Goal: Obtain resource: Obtain resource

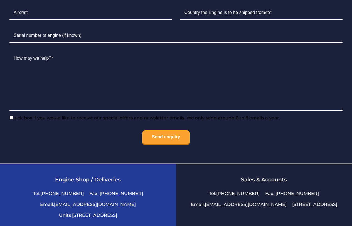
scroll to position [1275, 0]
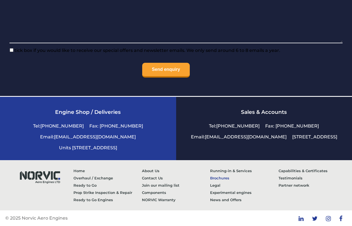
click at [213, 177] on link "Brochures" at bounding box center [244, 177] width 68 height 7
click at [309, 170] on link "Capabilities & Certificates" at bounding box center [313, 170] width 68 height 7
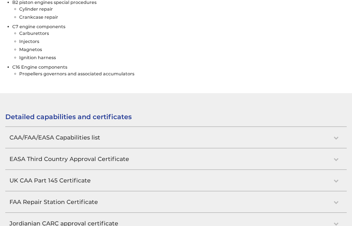
scroll to position [473, 0]
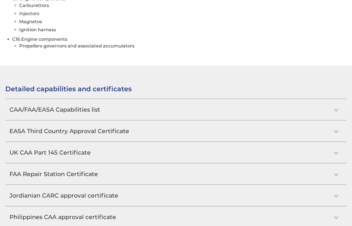
click at [111, 120] on h2 "EASA Third Country Approval Certificate" at bounding box center [176, 130] width 342 height 21
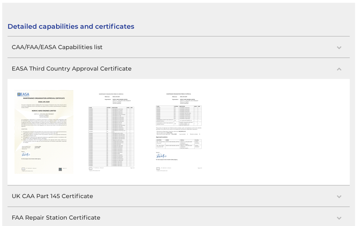
scroll to position [539, 0]
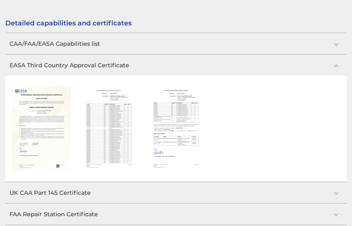
click at [42, 104] on img at bounding box center [41, 129] width 59 height 84
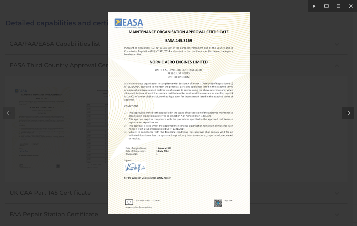
click at [349, 115] on button at bounding box center [348, 113] width 15 height 28
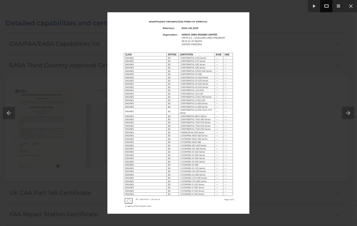
click at [326, 5] on button at bounding box center [326, 6] width 12 height 12
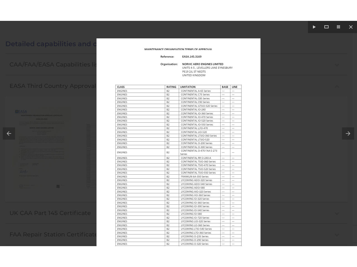
scroll to position [549, 0]
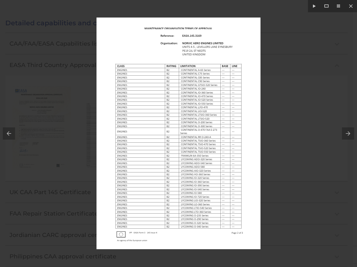
click at [348, 134] on button at bounding box center [348, 134] width 15 height 28
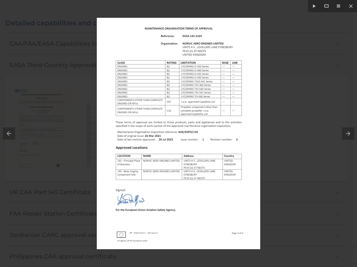
click at [348, 134] on button at bounding box center [348, 134] width 15 height 28
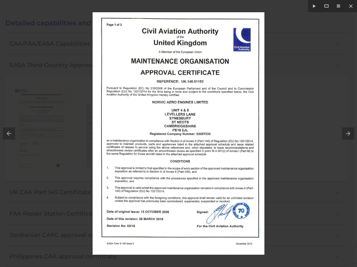
click at [348, 134] on button at bounding box center [348, 134] width 15 height 28
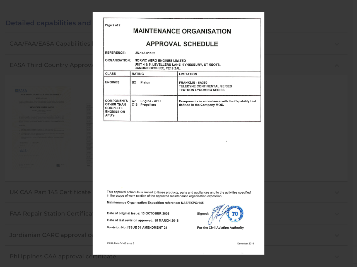
click at [348, 134] on button at bounding box center [348, 134] width 15 height 28
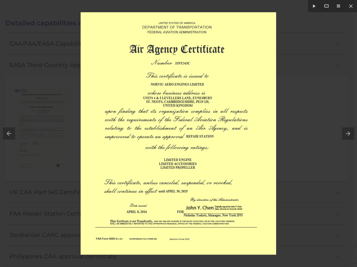
click at [348, 134] on button at bounding box center [348, 134] width 15 height 28
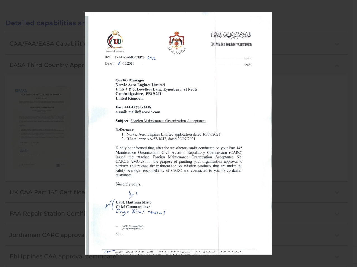
click at [348, 134] on button at bounding box center [348, 134] width 15 height 28
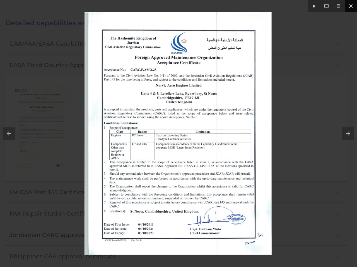
click at [352, 5] on button at bounding box center [350, 6] width 12 height 12
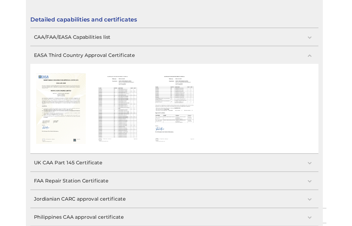
scroll to position [530, 0]
